Goal: Information Seeking & Learning: Learn about a topic

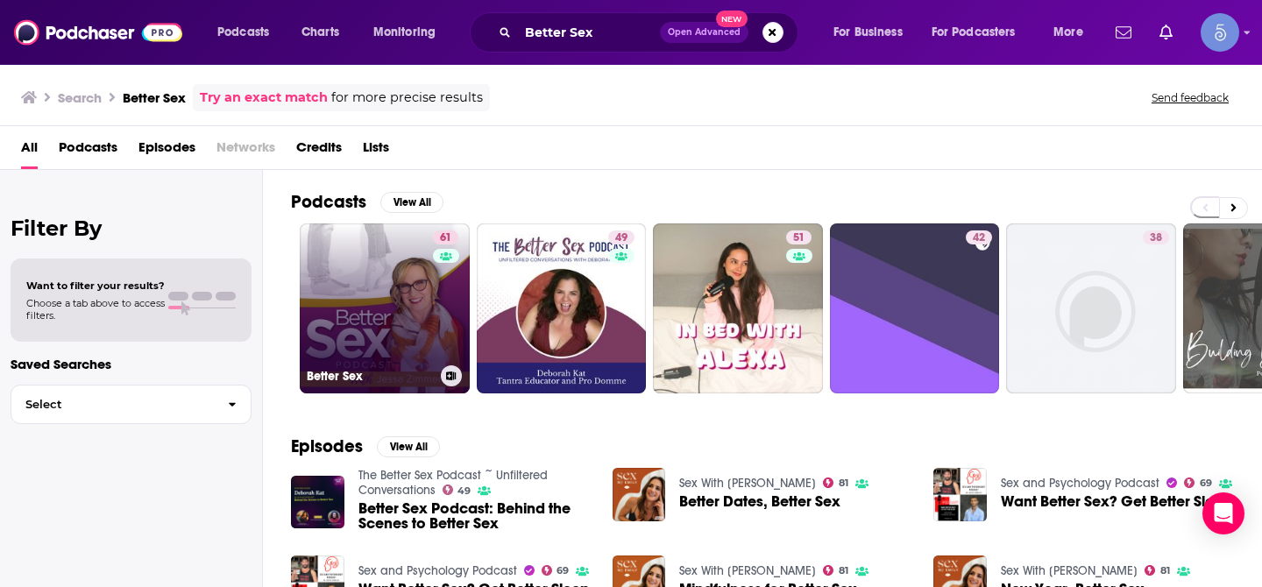
click at [380, 294] on link "61 Better Sex" at bounding box center [385, 308] width 170 height 170
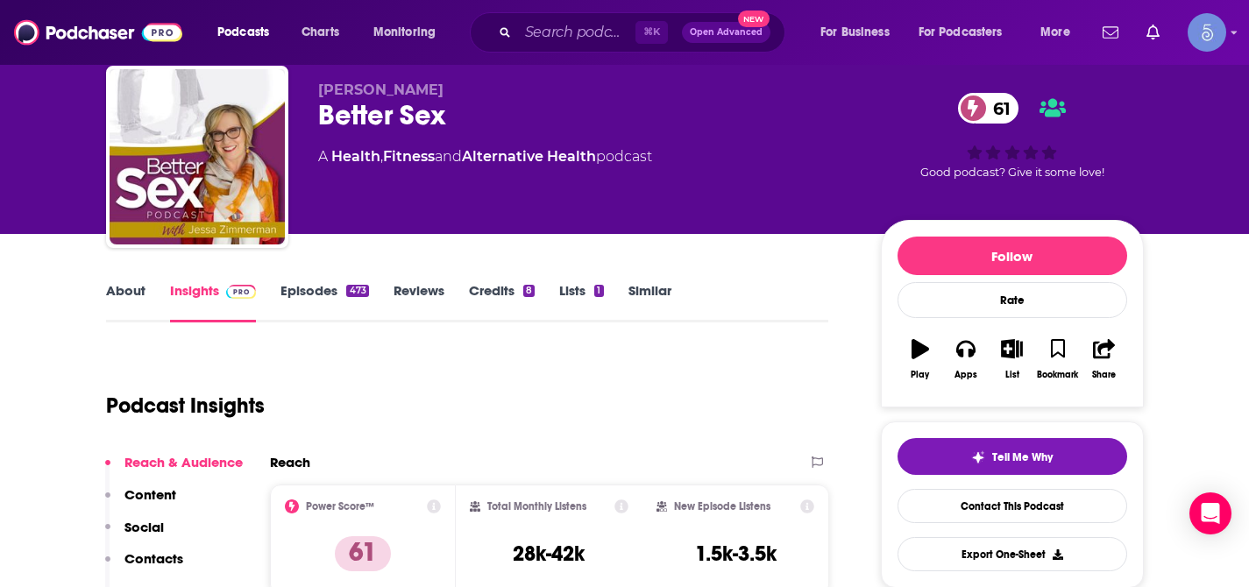
scroll to position [103, 0]
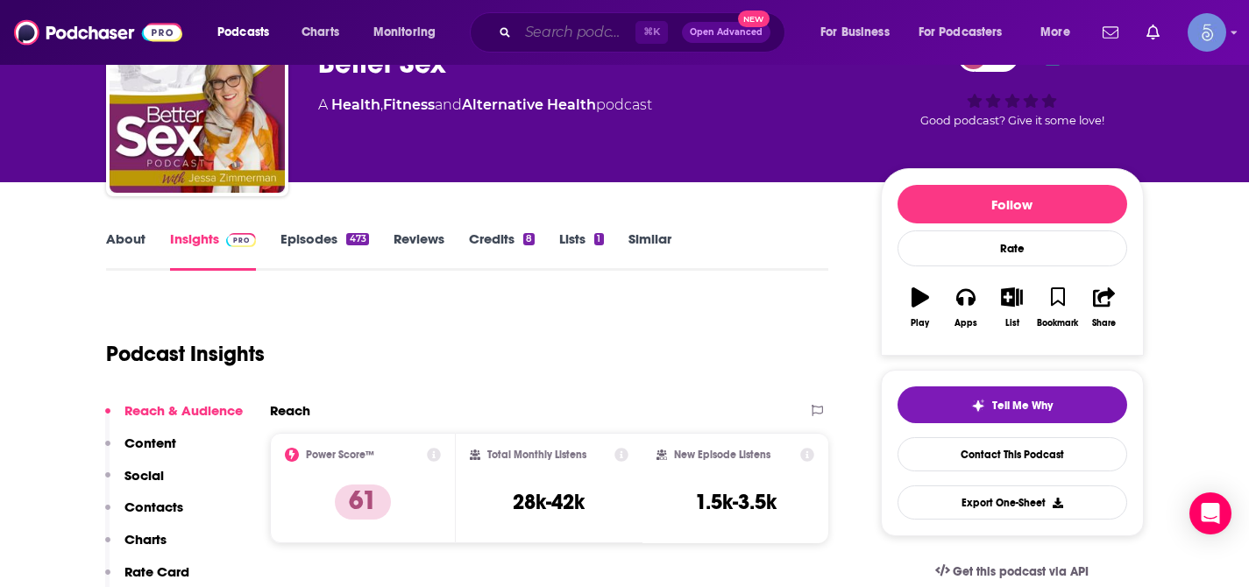
click at [552, 37] on input "Search podcasts, credits, & more..." at bounding box center [576, 32] width 117 height 28
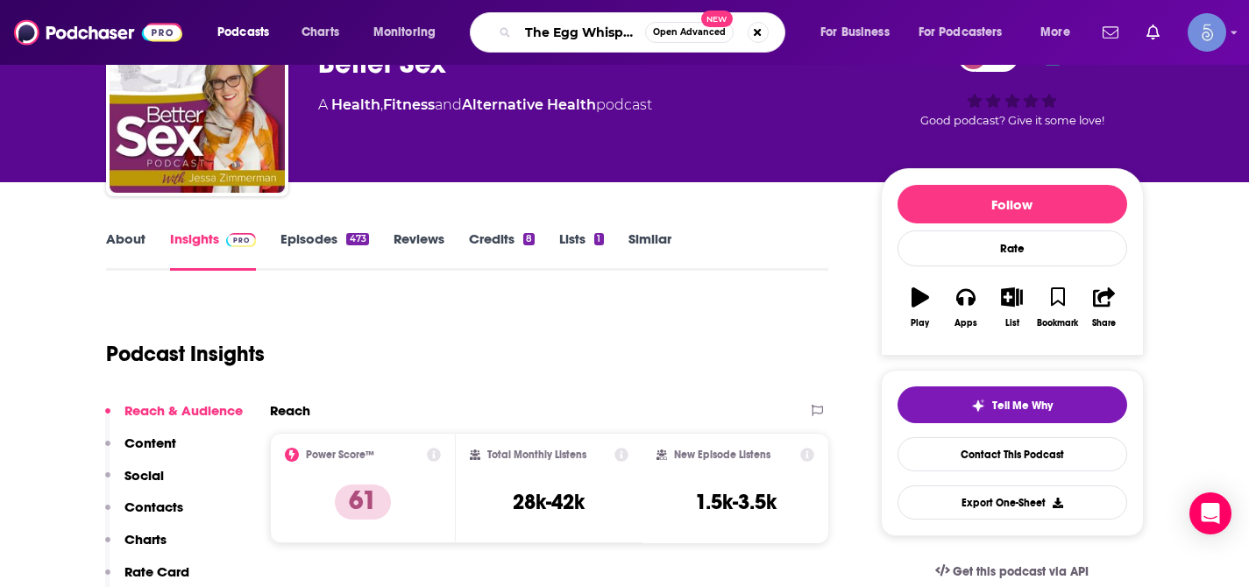
type input "The Egg Whisperer"
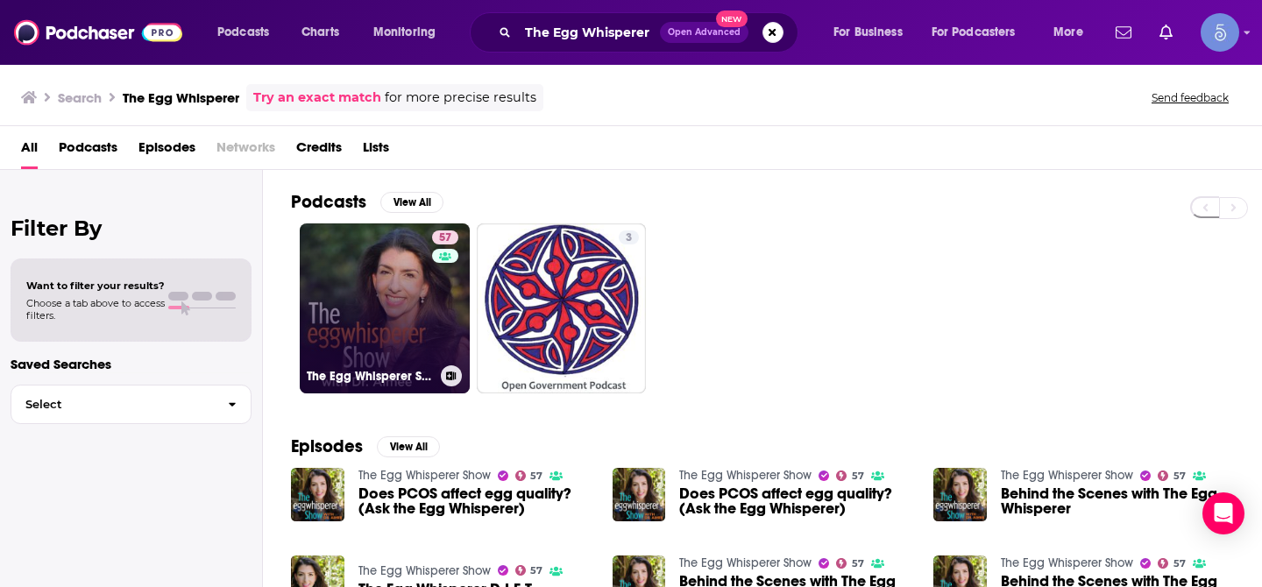
click at [410, 267] on link "57 The Egg Whisperer Show" at bounding box center [385, 308] width 170 height 170
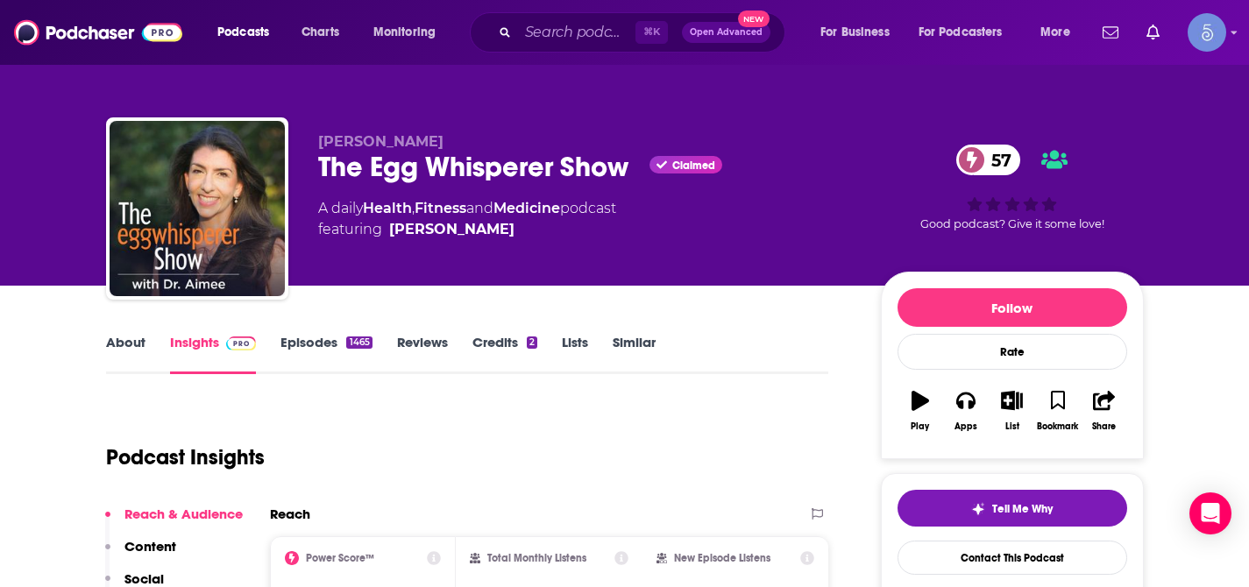
scroll to position [117, 0]
